Goal: Browse casually

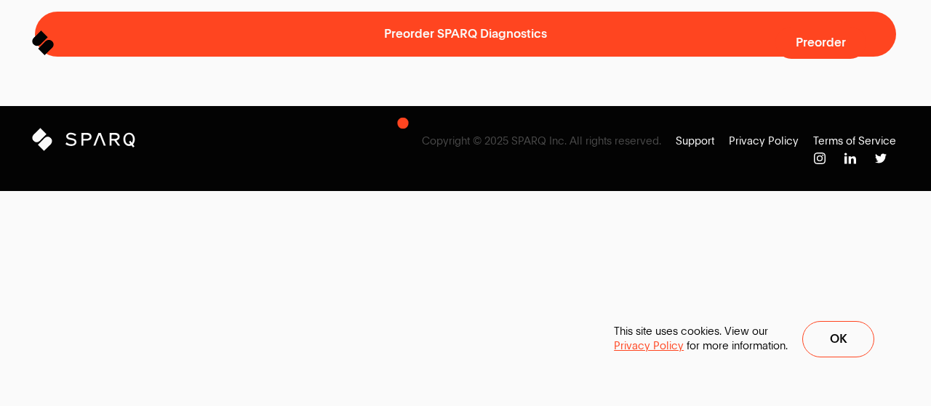
drag, startPoint x: 321, startPoint y: 129, endPoint x: 403, endPoint y: 123, distance: 81.6
click at [819, 336] on button "Ok" at bounding box center [838, 339] width 72 height 36
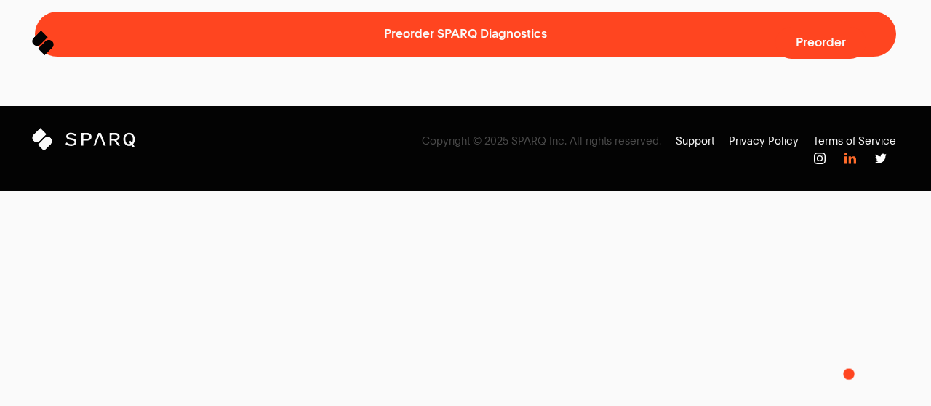
click at [848, 164] on img at bounding box center [850, 159] width 12 height 12
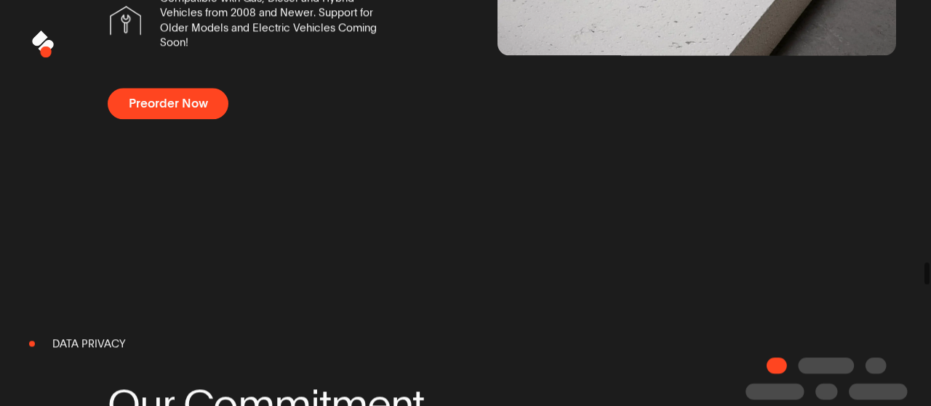
click at [46, 52] on icon at bounding box center [45, 48] width 14 height 14
